Goal: Task Accomplishment & Management: Use online tool/utility

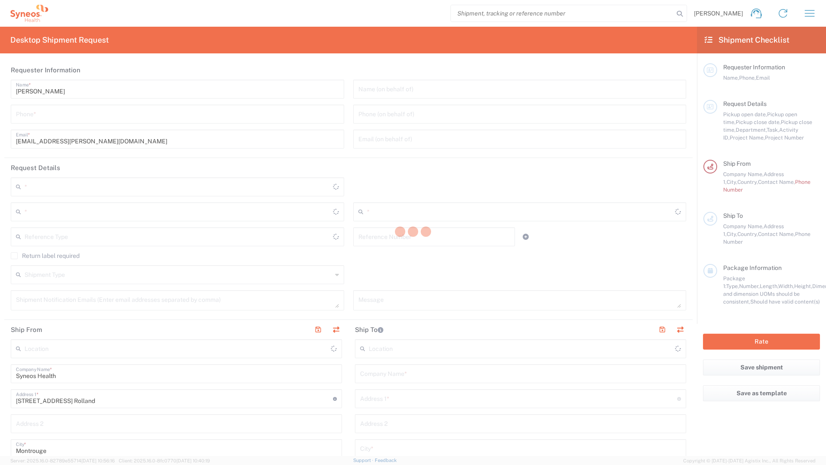
type input "8350"
type input "Île-de-France"
type input "[GEOGRAPHIC_DATA]"
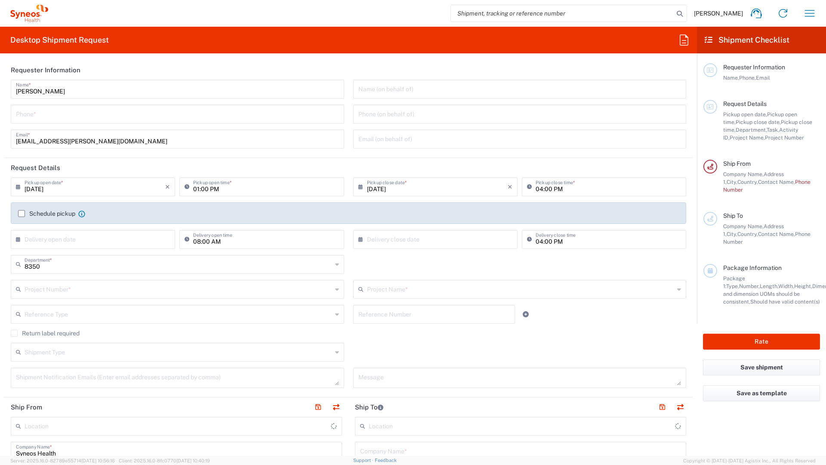
type input "Syneos Health France SARL"
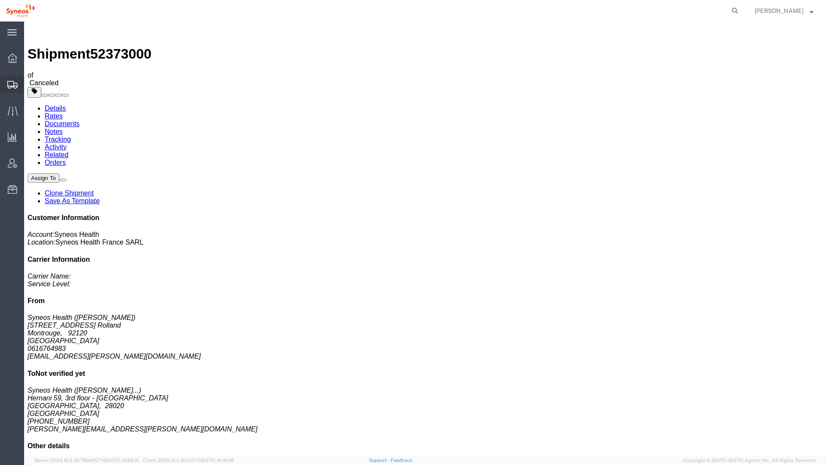
click at [0, 0] on span "Shipment Manager" at bounding box center [0, 0] width 0 height 0
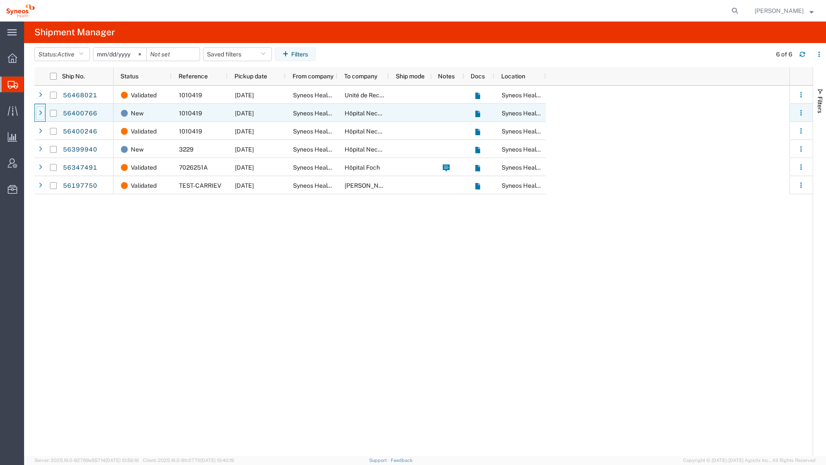
click at [44, 113] on div at bounding box center [40, 113] width 9 height 14
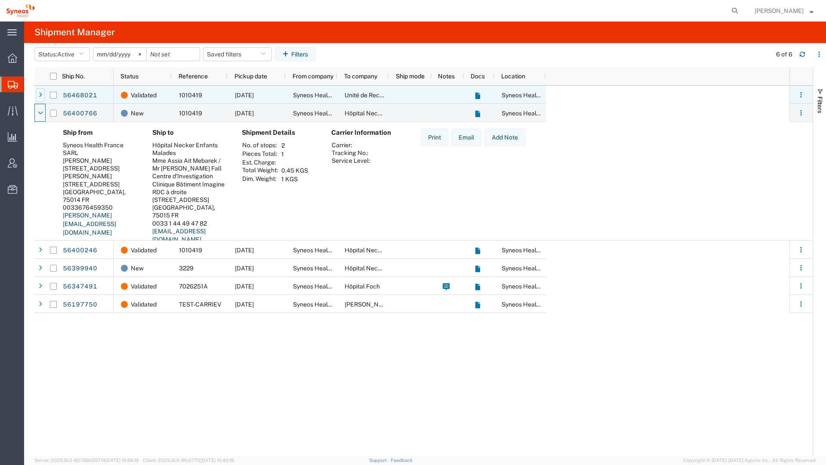
click at [42, 93] on div at bounding box center [40, 95] width 9 height 14
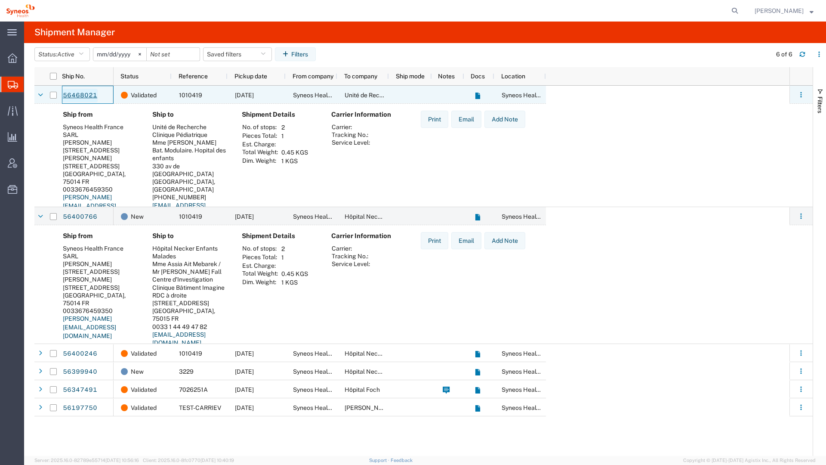
click at [75, 96] on link "56468021" at bounding box center [79, 96] width 35 height 14
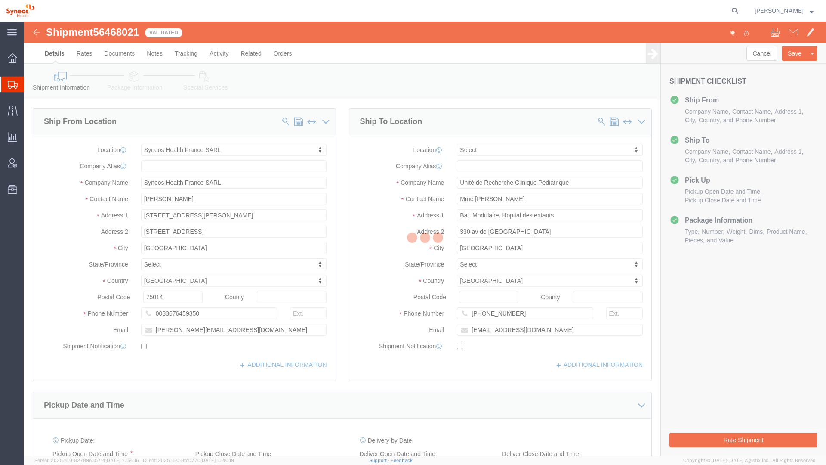
select select "61557"
select select
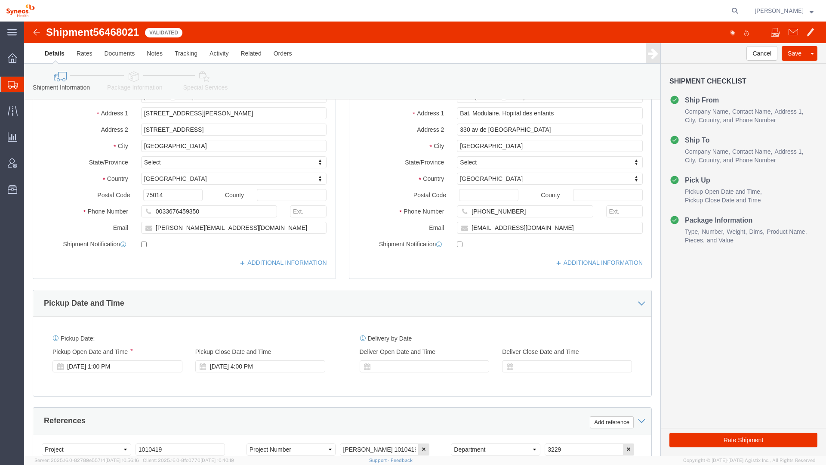
scroll to position [151, 0]
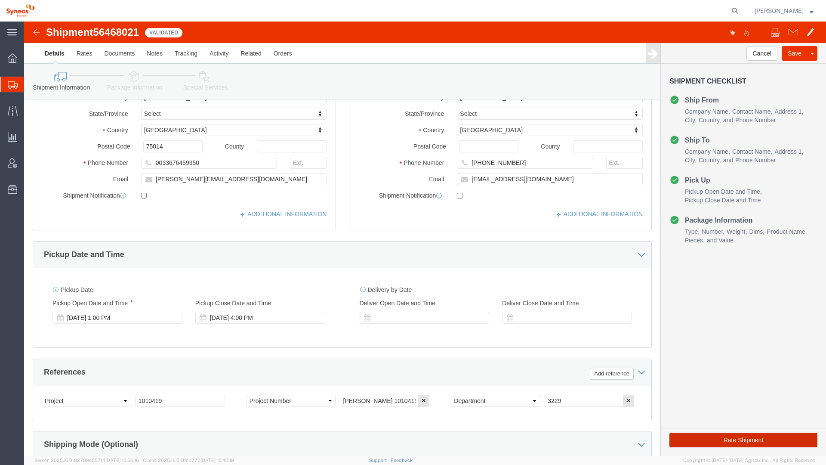
click button "Rate Shipment"
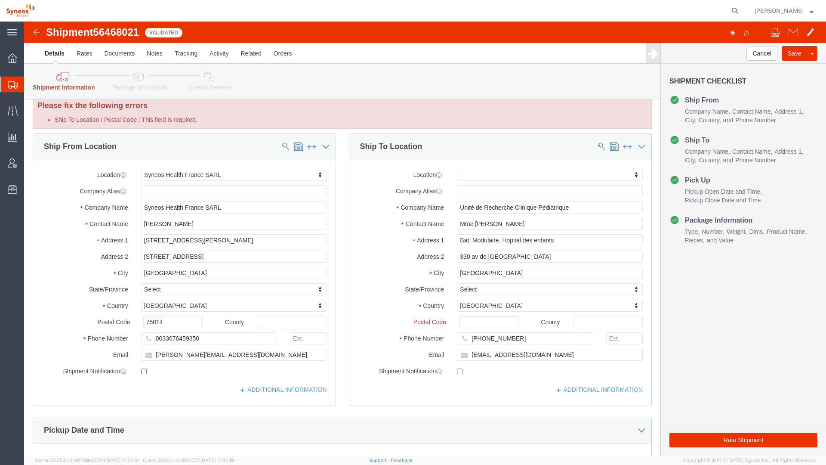
scroll to position [14, 0]
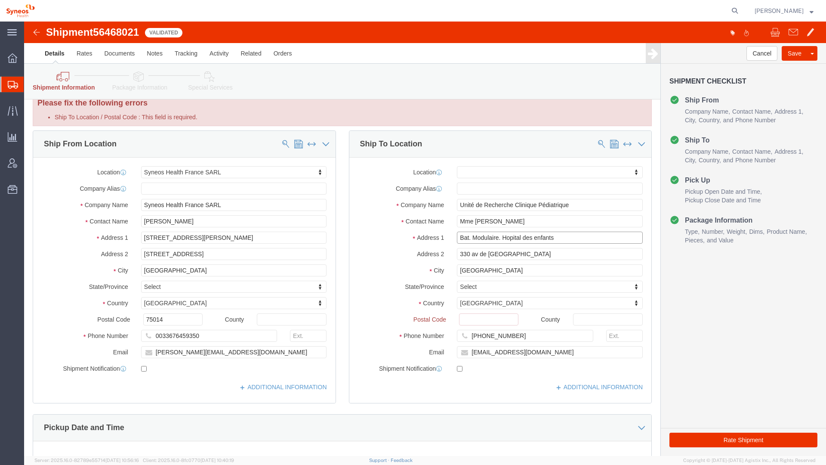
drag, startPoint x: 546, startPoint y: 216, endPoint x: 434, endPoint y: 216, distance: 111.9
click input "Bat. Modulaire. Hopital des enfants"
click input "Ship To Location / Postal Code : This field is required."
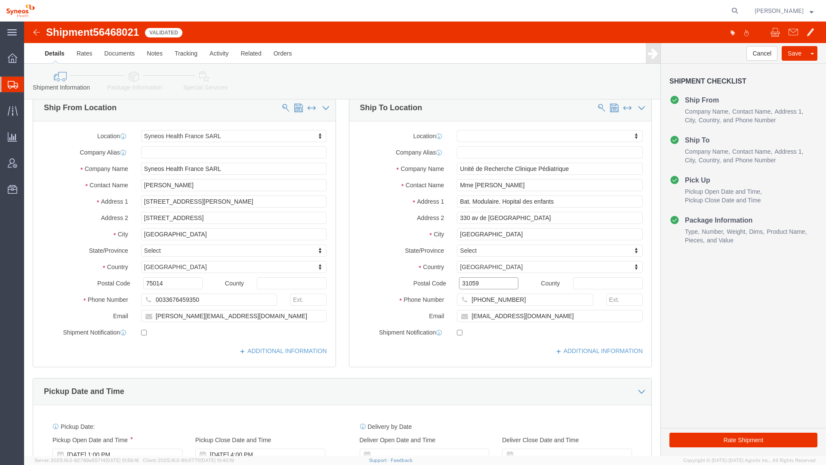
type input "31059"
click div "Location My Profile Location [PERSON_NAME] LLC-[GEOGRAPHIC_DATA] [GEOGRAPHIC_DA…"
click button "Rate Shipment"
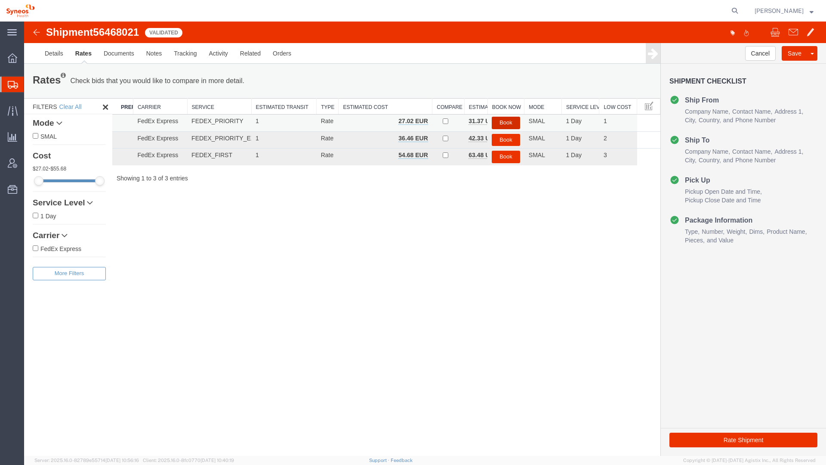
click at [505, 120] on button "Book" at bounding box center [506, 123] width 28 height 12
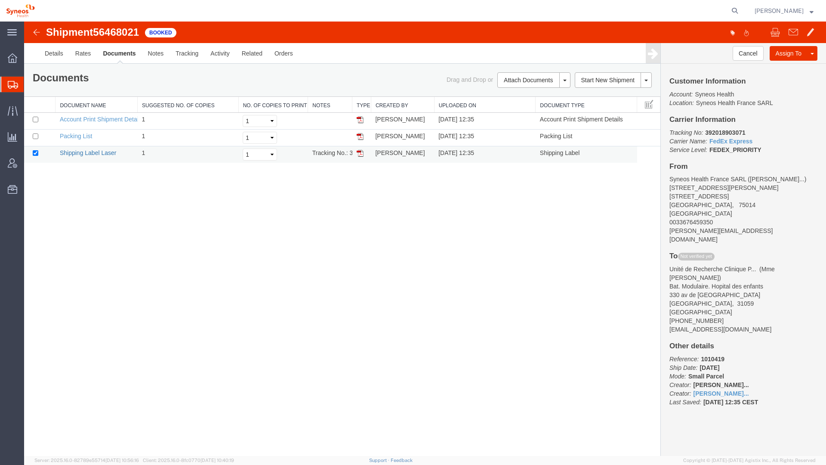
click at [74, 154] on link "Shipping Label Laser" at bounding box center [88, 152] width 57 height 7
click at [0, 0] on span "Shipment Manager" at bounding box center [0, 0] width 0 height 0
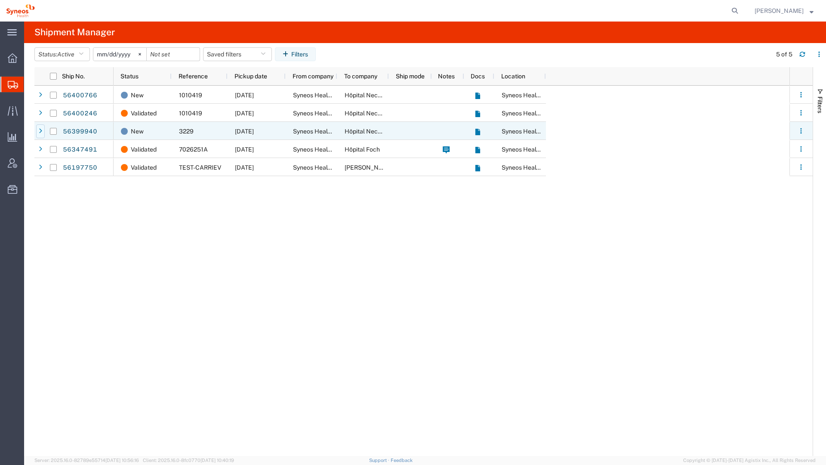
click at [42, 130] on div at bounding box center [40, 131] width 9 height 14
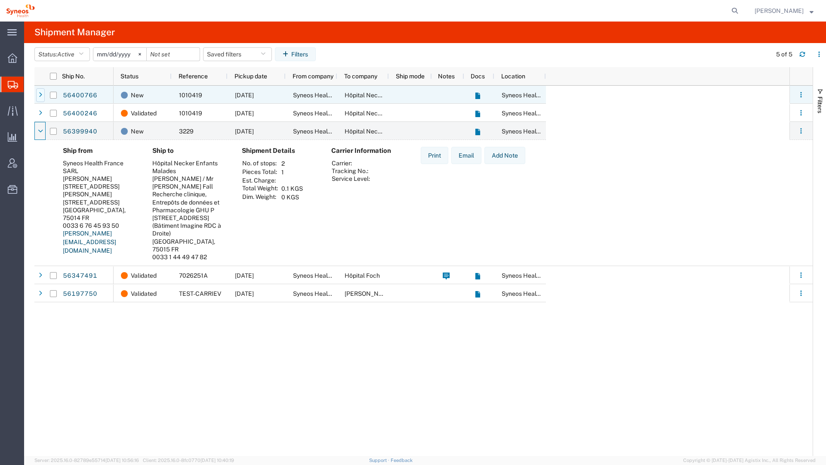
click at [40, 95] on icon at bounding box center [40, 95] width 3 height 6
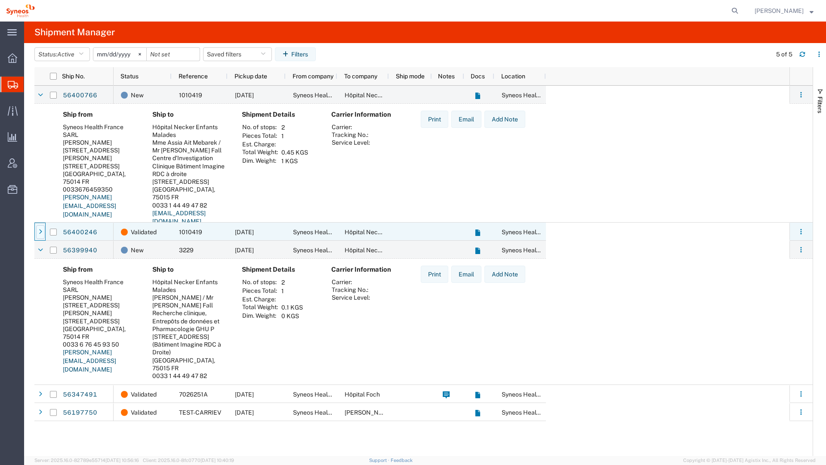
click at [38, 234] on div at bounding box center [40, 232] width 9 height 14
